Goal: Task Accomplishment & Management: Use online tool/utility

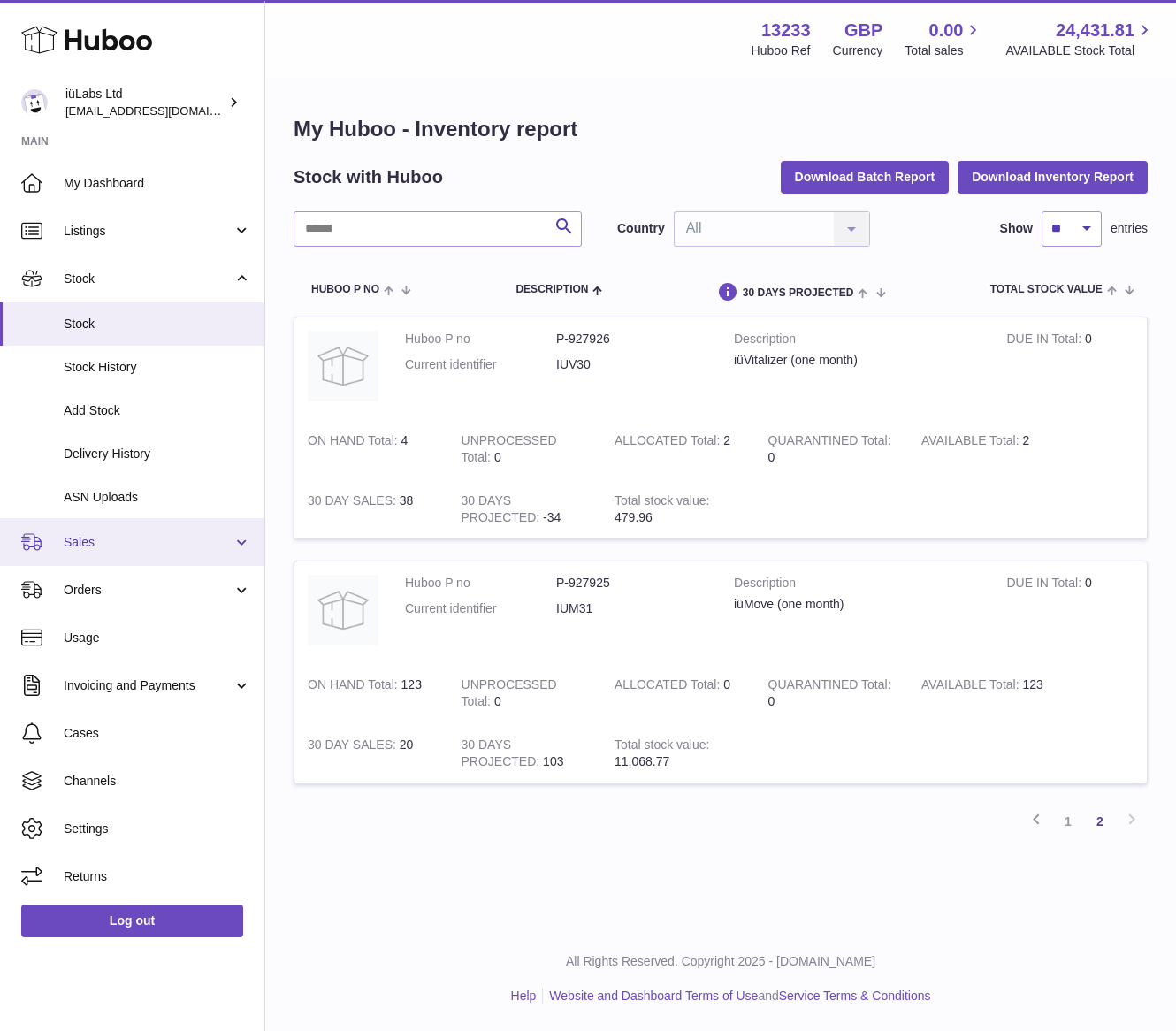
click at [130, 537] on span "Sales" at bounding box center [148, 542] width 169 height 17
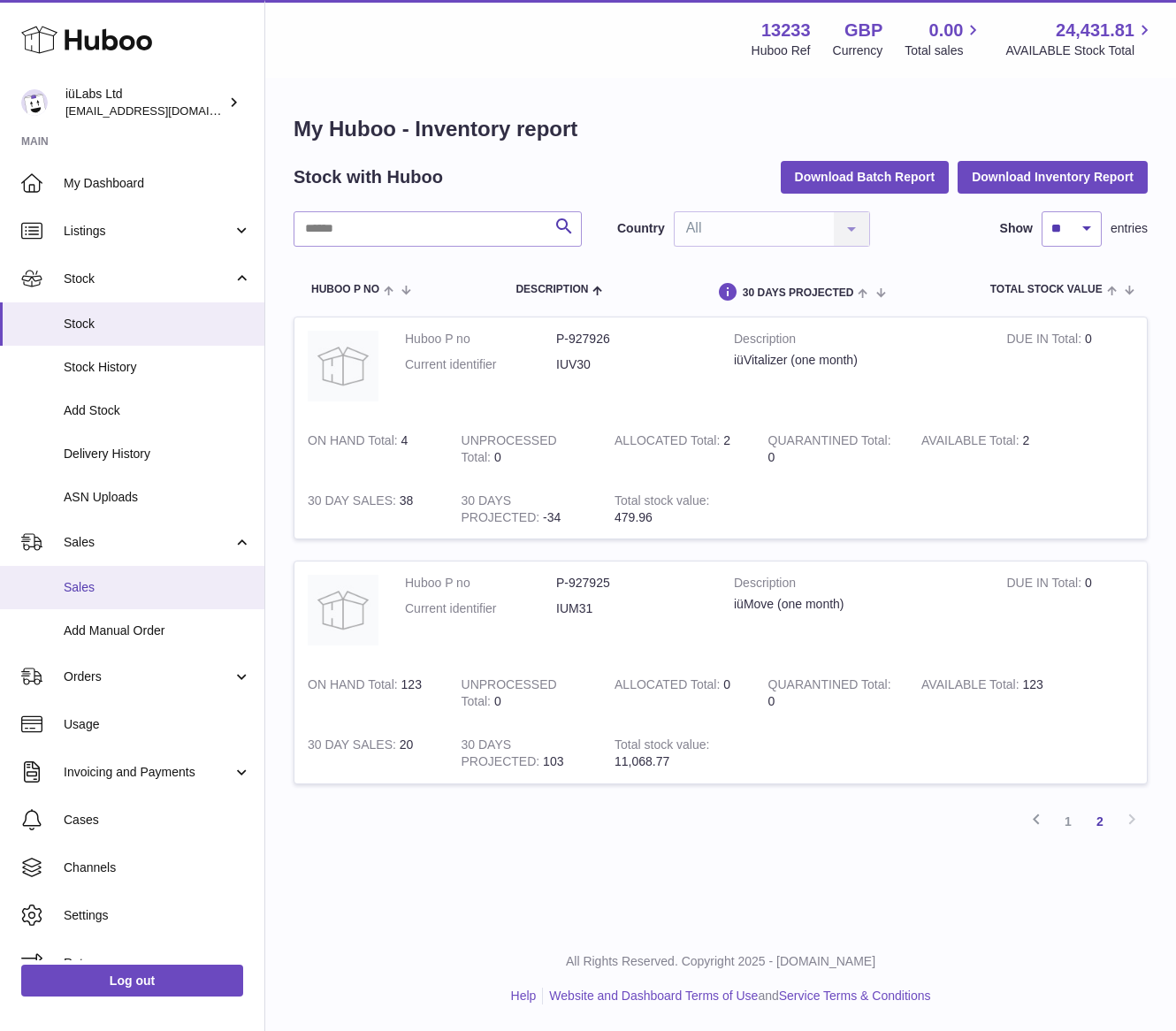
click at [137, 586] on span "Sales" at bounding box center [157, 587] width 187 height 17
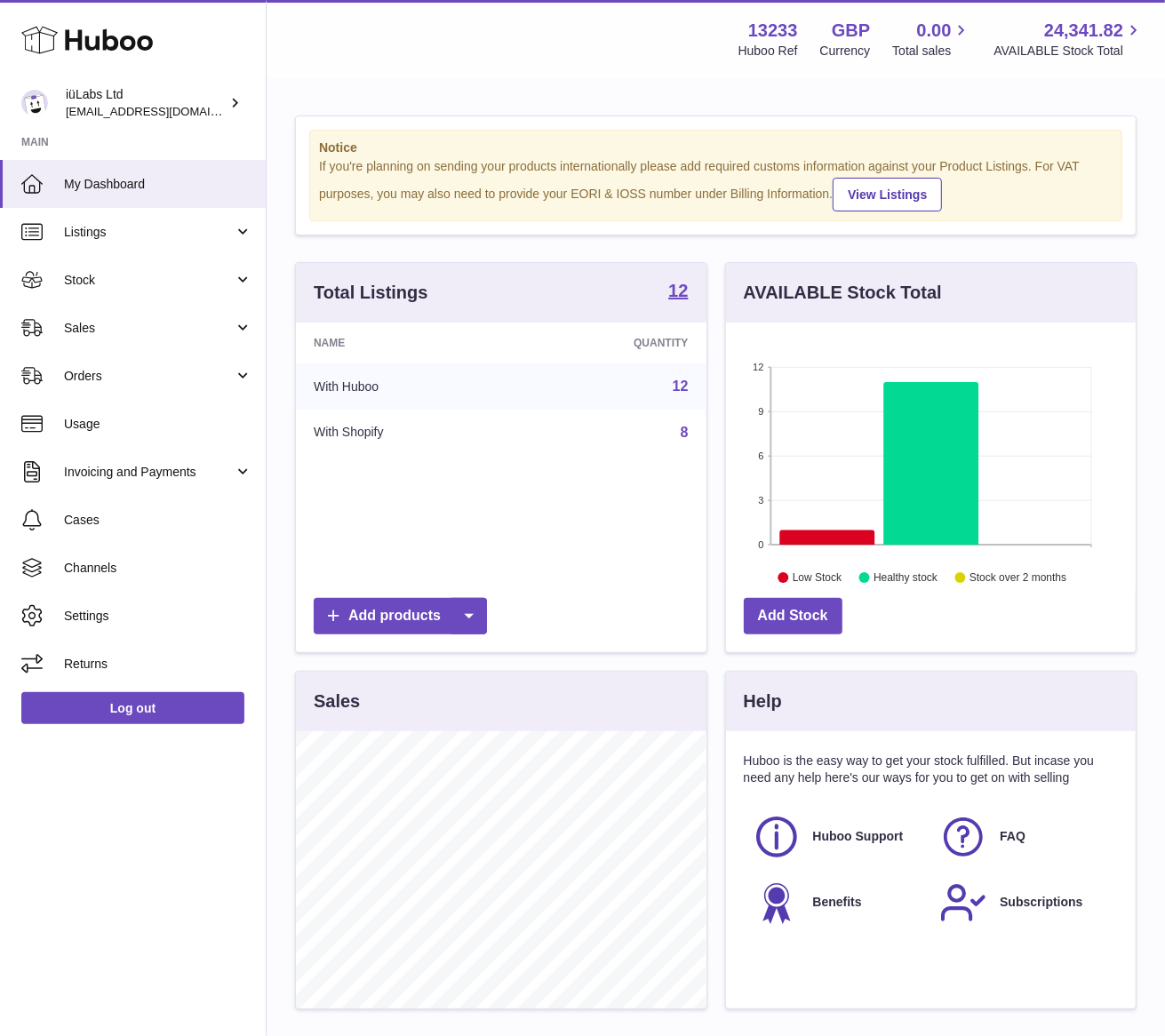
scroll to position [276, 410]
click at [162, 343] on link "Sales" at bounding box center [133, 328] width 266 height 48
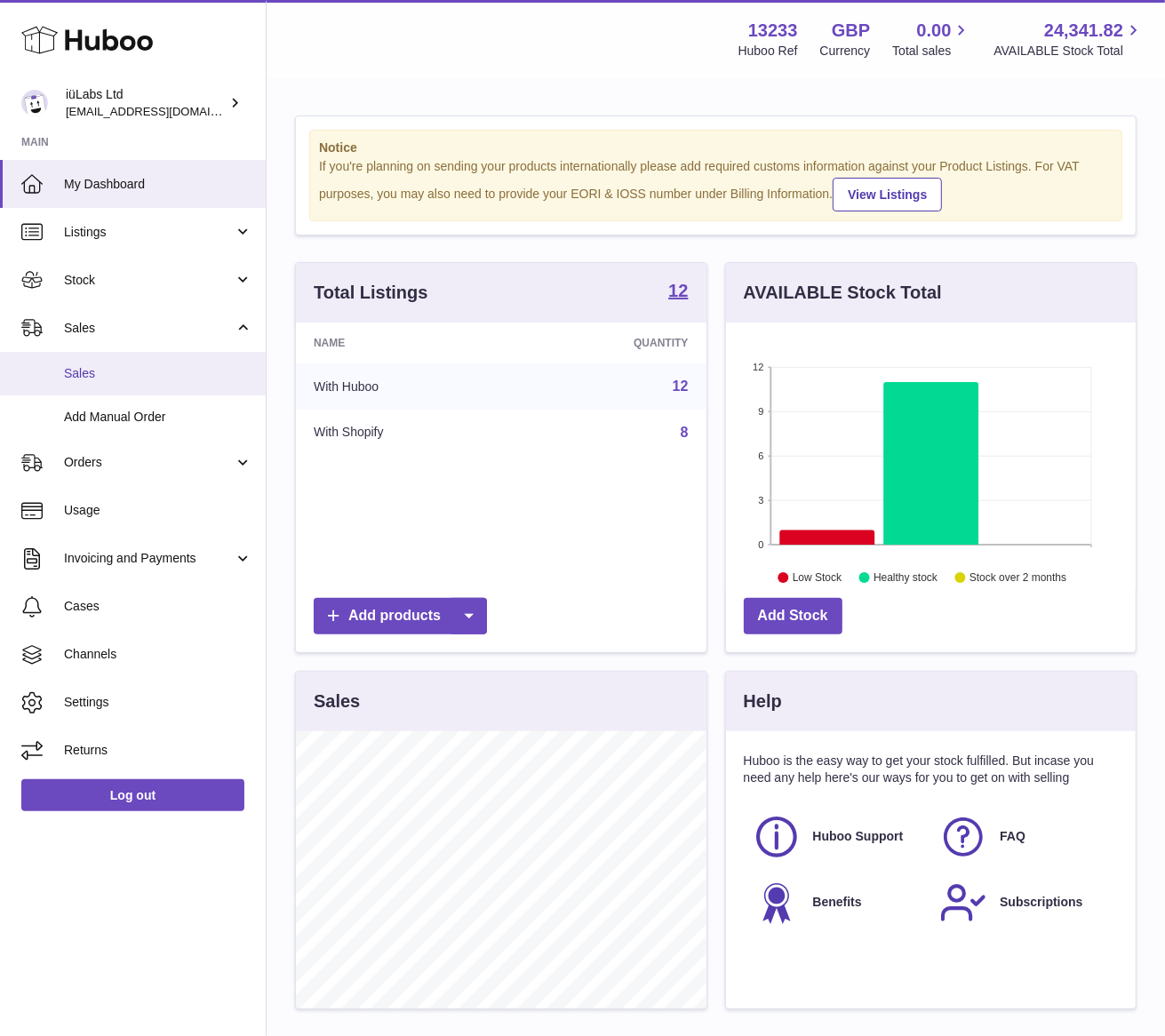
click at [160, 380] on span "Sales" at bounding box center [158, 374] width 188 height 17
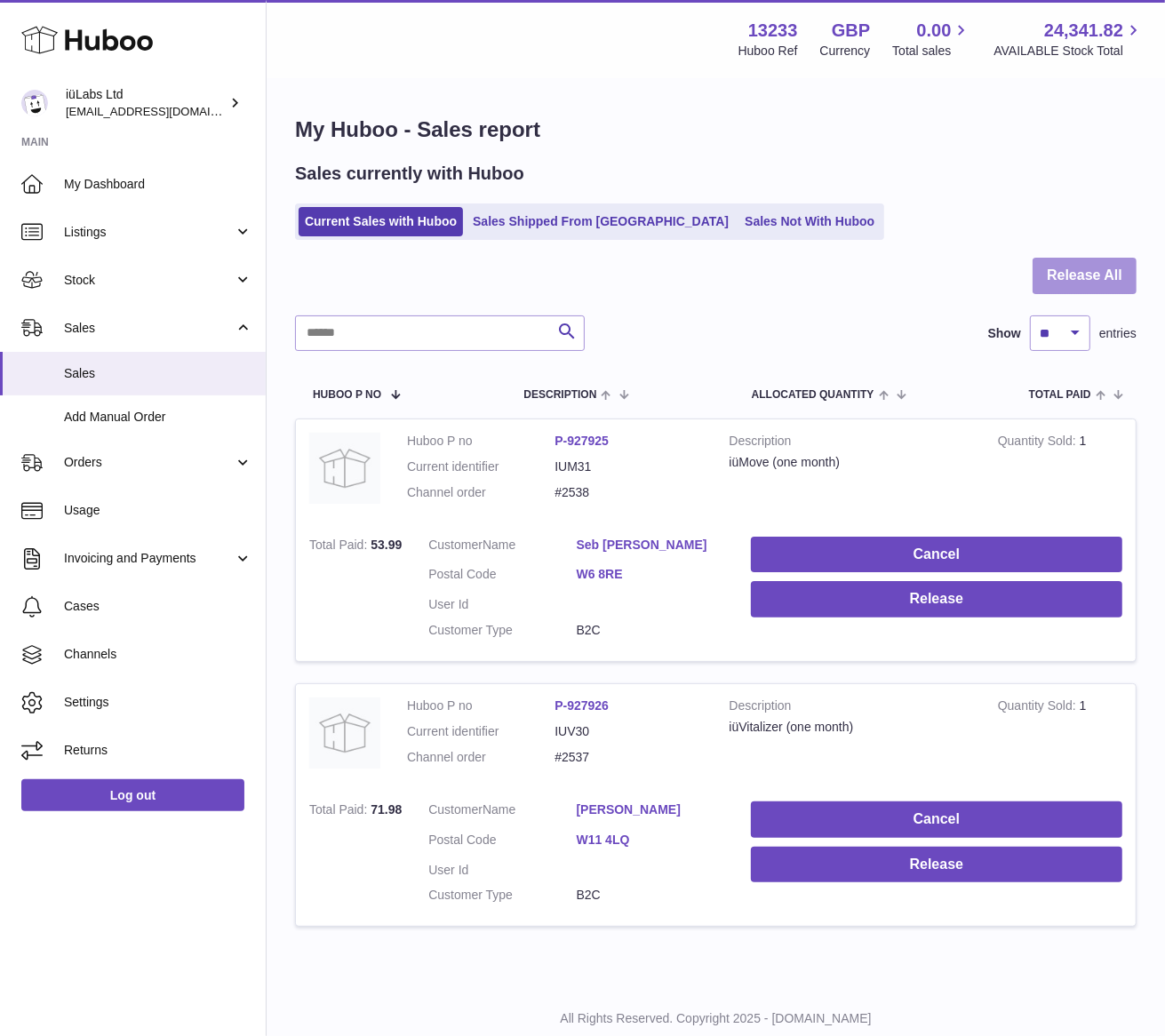
click at [1088, 275] on button "Release All" at bounding box center [1084, 275] width 104 height 36
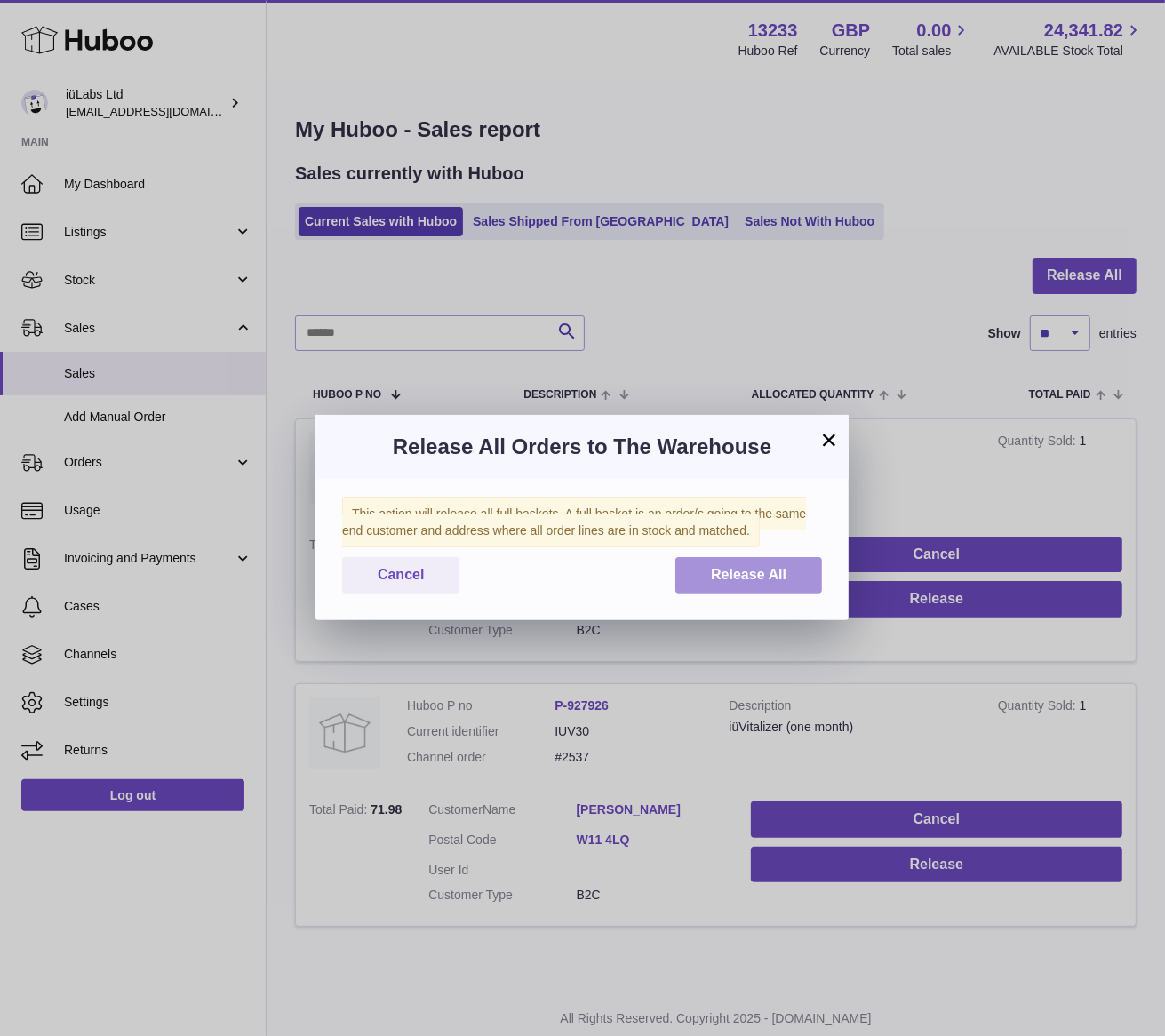
click at [751, 581] on span "Release All" at bounding box center [749, 574] width 76 height 15
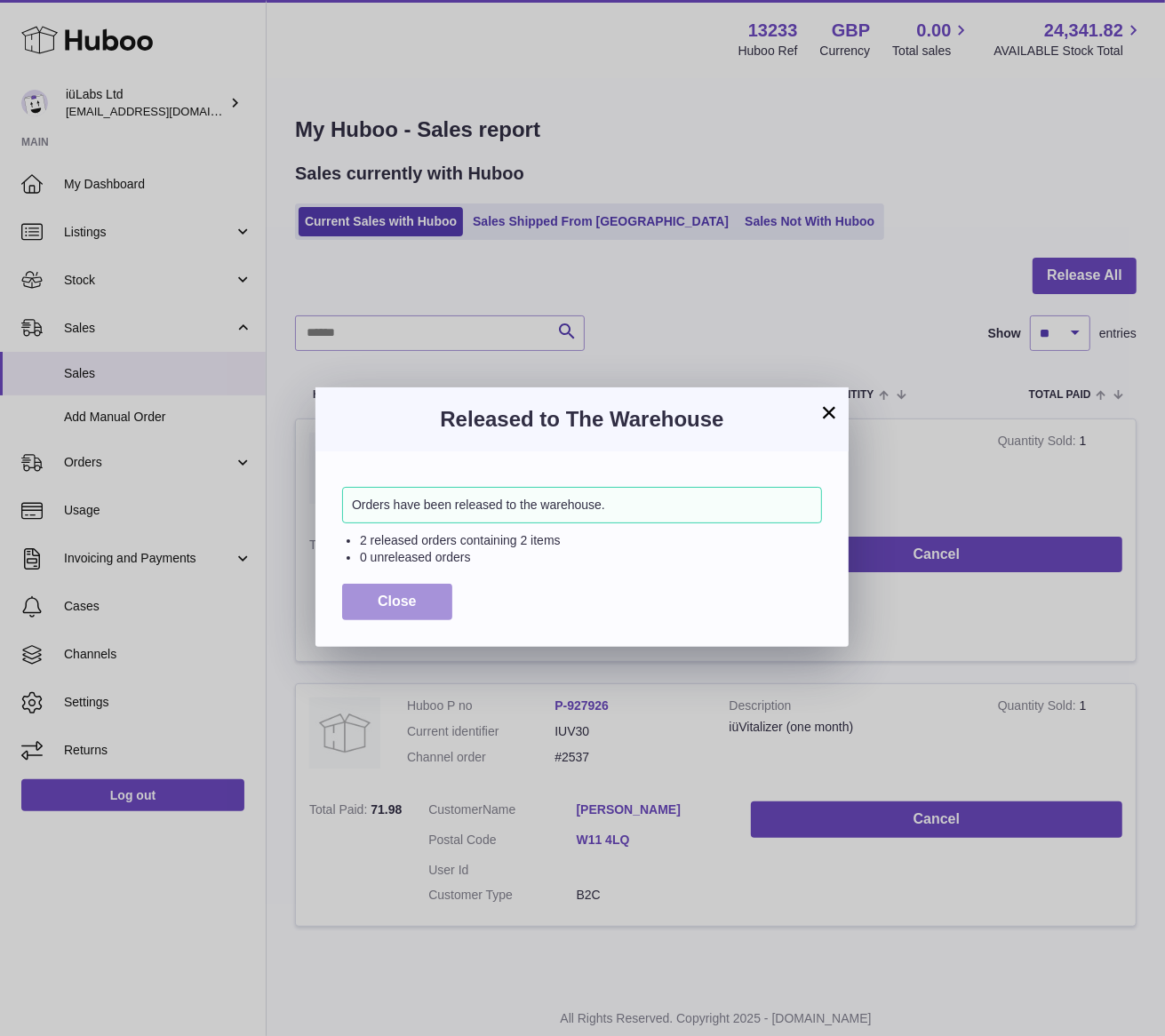
click at [431, 589] on button "Close" at bounding box center [397, 601] width 110 height 36
